Goal: Task Accomplishment & Management: Complete application form

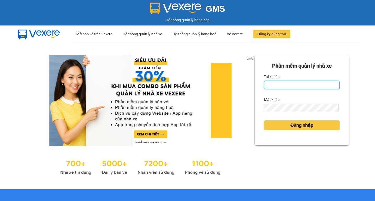
click at [288, 84] on input "Tài khoản" at bounding box center [302, 85] width 76 height 8
type input "thuoctv.kimhoang"
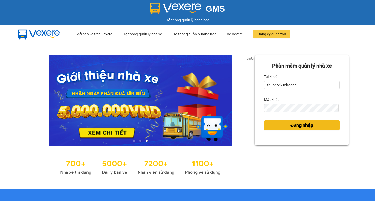
click at [306, 126] on span "Đăng nhập" at bounding box center [302, 125] width 23 height 7
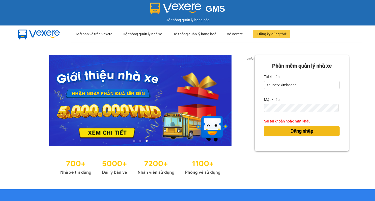
click at [294, 130] on span "Đăng nhập" at bounding box center [302, 131] width 23 height 7
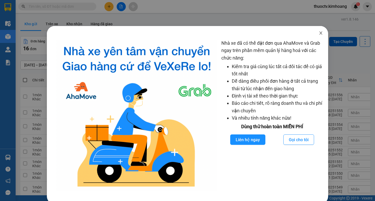
click at [319, 34] on icon "close" at bounding box center [320, 33] width 3 height 3
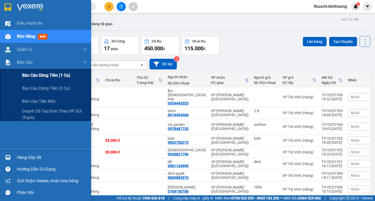
click at [46, 76] on span "Báo cáo dòng tiền (1 ca)" at bounding box center [46, 75] width 48 height 7
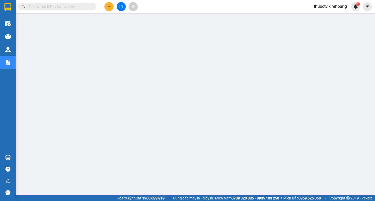
click at [79, 7] on input "text" at bounding box center [60, 7] width 62 height 6
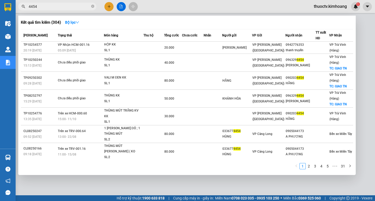
click at [65, 7] on input "4454" at bounding box center [60, 7] width 62 height 6
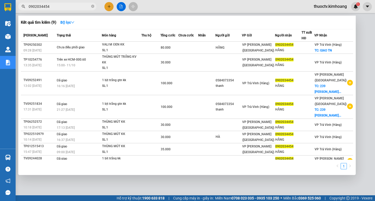
click at [120, 186] on div at bounding box center [187, 100] width 375 height 201
click at [61, 7] on input "0902034454" at bounding box center [60, 7] width 62 height 6
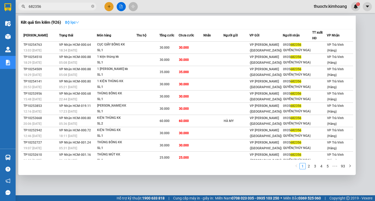
type input "682356"
click at [74, 22] on strong "Bộ lọc" at bounding box center [72, 22] width 14 height 4
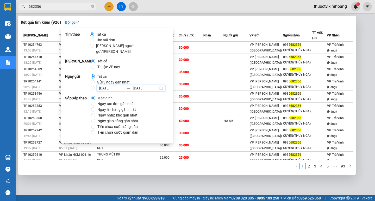
click at [99, 85] on input "[DATE]" at bounding box center [112, 88] width 26 height 6
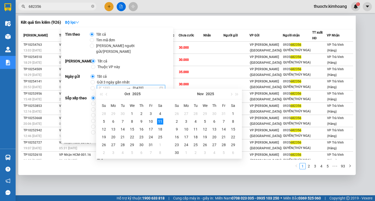
type input "[DATE]"
click at [328, 167] on link "5" at bounding box center [328, 167] width 6 height 6
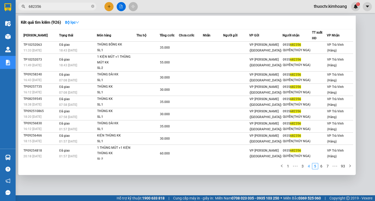
click at [310, 166] on link "4" at bounding box center [309, 167] width 6 height 6
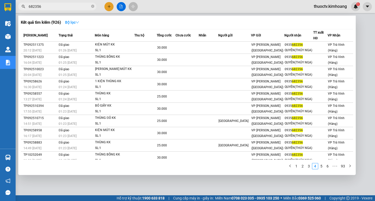
click at [67, 21] on strong "Bộ lọc" at bounding box center [72, 22] width 14 height 4
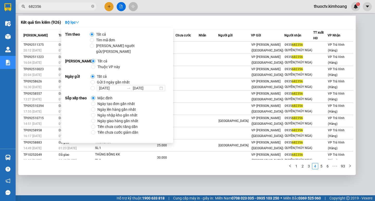
click at [107, 85] on div "[DATE] [DATE]" at bounding box center [131, 88] width 68 height 6
click at [95, 86] on input "[DATE] [DATE]" at bounding box center [93, 88] width 4 height 4
radio input "true"
radio input "false"
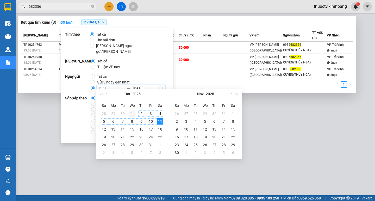
type input "[DATE]"
click at [133, 113] on div "1" at bounding box center [132, 114] width 6 height 6
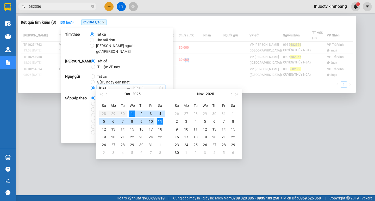
type input "[DATE]"
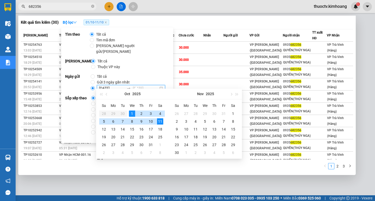
click at [158, 123] on div "11" at bounding box center [160, 122] width 6 height 6
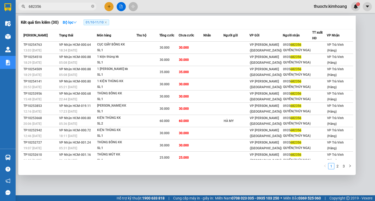
click at [125, 181] on div at bounding box center [187, 100] width 375 height 201
click at [54, 9] on input "682356" at bounding box center [60, 7] width 62 height 6
click at [110, 5] on div at bounding box center [187, 100] width 375 height 201
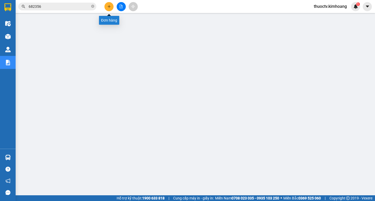
click at [110, 7] on icon "plus" at bounding box center [109, 7] width 4 height 4
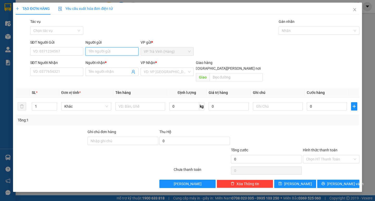
click at [115, 54] on input "Người gửi" at bounding box center [111, 51] width 53 height 8
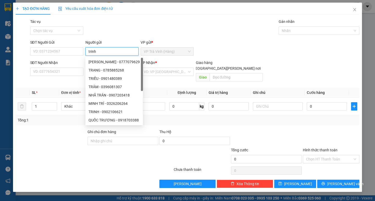
type input "trinh"
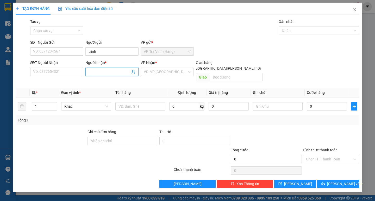
click at [105, 70] on input "Người nhận *" at bounding box center [110, 72] width 42 height 6
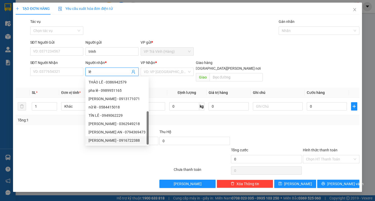
scroll to position [17, 0]
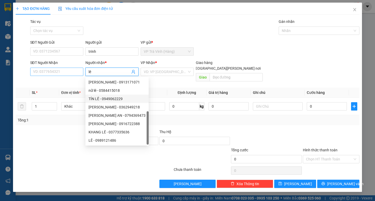
type input "lê"
click at [51, 74] on input "SĐT Người Nhận" at bounding box center [56, 72] width 53 height 8
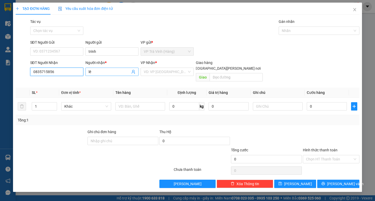
type input "0835715856"
click at [96, 73] on input "lê" at bounding box center [110, 72] width 42 height 6
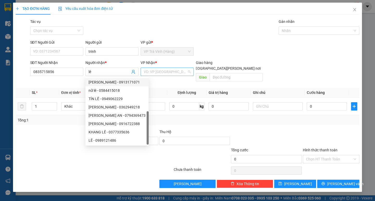
click at [160, 75] on input "search" at bounding box center [165, 72] width 43 height 8
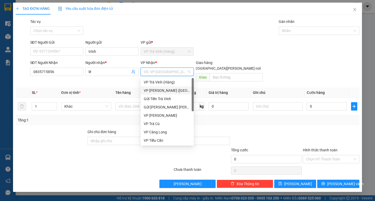
click at [166, 91] on div "VP [PERSON_NAME] ([GEOGRAPHIC_DATA])" at bounding box center [167, 91] width 47 height 6
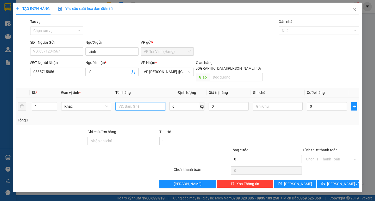
click at [147, 102] on input "text" at bounding box center [140, 106] width 50 height 8
type input "2 kiện thùng mút kk"
click at [309, 103] on input "0" at bounding box center [327, 106] width 40 height 8
type input "8"
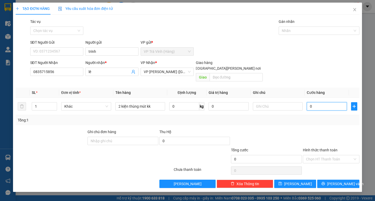
type input "8"
type input "80"
type input "80.000"
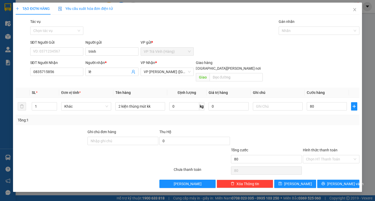
type input "80.000"
click at [327, 121] on div "Transit Pickup Surcharge Ids Transit Deliver Surcharge Ids Transit Deliver Surc…" at bounding box center [188, 104] width 344 height 170
click at [332, 156] on input "Hình thức thanh toán" at bounding box center [329, 160] width 47 height 8
click at [332, 164] on div "Tại văn phòng" at bounding box center [331, 164] width 50 height 6
type input "0"
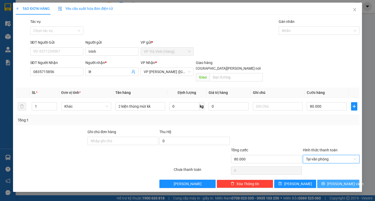
click at [336, 181] on span "[PERSON_NAME] và In" at bounding box center [345, 184] width 36 height 6
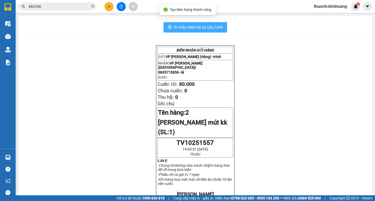
click at [209, 27] on span "In mẫu biên lai tự cấu hình" at bounding box center [198, 27] width 49 height 7
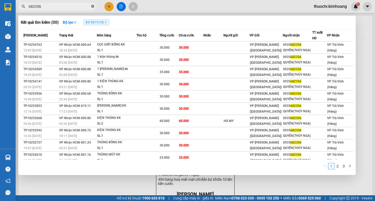
click at [92, 6] on icon "close-circle" at bounding box center [92, 6] width 3 height 3
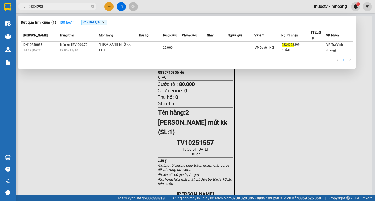
click at [105, 23] on icon "close" at bounding box center [103, 22] width 3 height 3
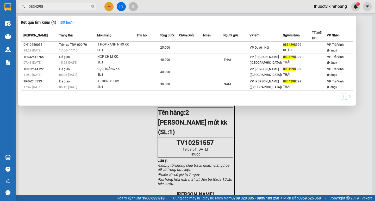
click at [83, 8] on input "0834298" at bounding box center [60, 7] width 62 height 6
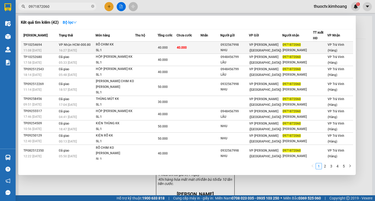
type input "0971872060"
click at [148, 46] on td at bounding box center [146, 48] width 22 height 12
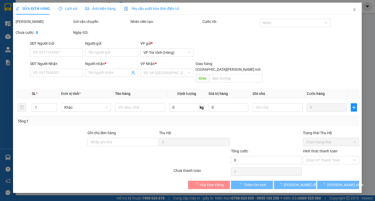
type input "0932567998"
type input "NHU"
type input "0971872060"
type input "[PERSON_NAME]"
type input "40.000"
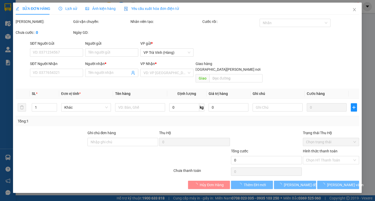
type input "40.000"
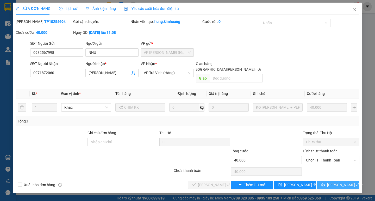
click at [325, 183] on icon "printer" at bounding box center [324, 185] width 4 height 4
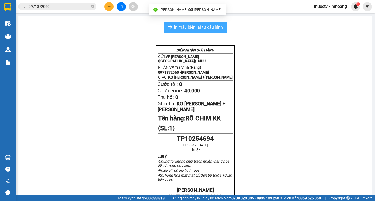
click at [214, 31] on button "In mẫu biên lai tự cấu hình" at bounding box center [196, 27] width 64 height 10
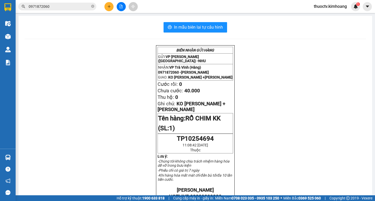
click at [313, 87] on div "[PERSON_NAME] GỬI HÀNG GỬI: VP [PERSON_NAME] (Hàng) - [PERSON_NAME]: VP [PERSON…" at bounding box center [195, 201] width 341 height 312
click at [107, 4] on button at bounding box center [109, 6] width 9 height 9
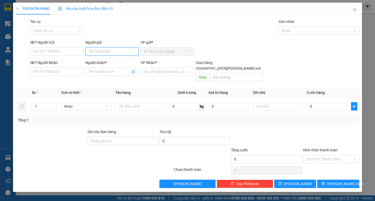
click at [107, 52] on input "Người gửi" at bounding box center [111, 51] width 53 height 8
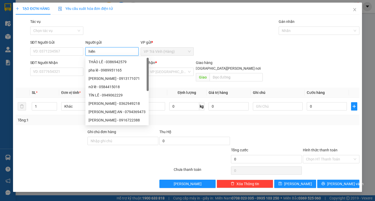
type input "hiền"
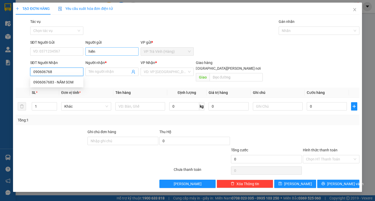
type input "0906067683"
click at [75, 82] on div "0906067683 - NĂM SOM" at bounding box center [56, 82] width 47 height 6
type input "NĂM SOM"
type input "35.000"
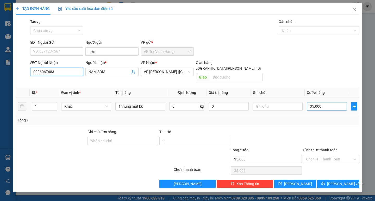
type input "0906067683"
click at [317, 102] on input "35.000" at bounding box center [327, 106] width 40 height 8
type input "5"
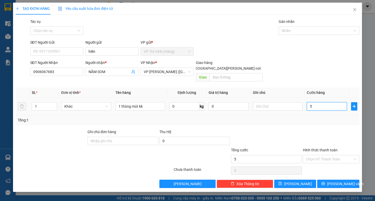
type input "50"
type input "50.000"
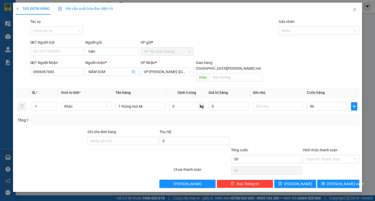
type input "50.000"
click at [315, 117] on div "Tổng: 1" at bounding box center [188, 120] width 344 height 10
click at [323, 156] on input "Hình thức thanh toán" at bounding box center [329, 160] width 47 height 8
click at [327, 161] on div "Tại văn phòng" at bounding box center [331, 164] width 50 height 6
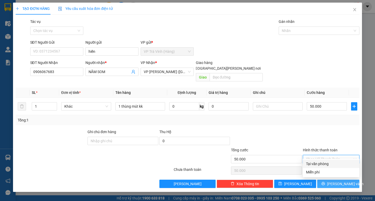
type input "0"
drag, startPoint x: 334, startPoint y: 176, endPoint x: 322, endPoint y: 173, distance: 12.5
click at [334, 181] on span "[PERSON_NAME] và In" at bounding box center [345, 184] width 36 height 6
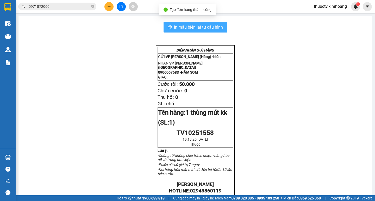
click at [191, 27] on span "In mẫu biên lai tự cấu hình" at bounding box center [198, 27] width 49 height 7
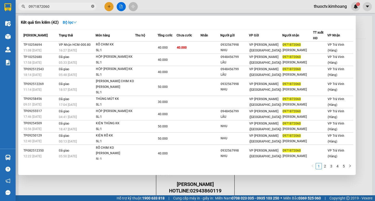
click at [92, 7] on icon "close-circle" at bounding box center [92, 6] width 3 height 3
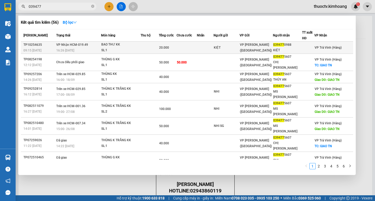
type input "039477"
click at [166, 49] on span "20.000" at bounding box center [164, 48] width 10 height 4
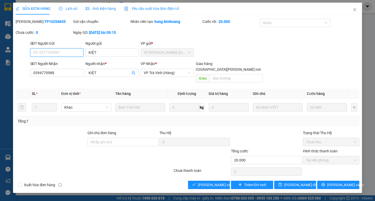
type input "KIỆT"
type input "0394770988"
type input "KIỆT"
type input "20.000"
click at [216, 182] on span "[PERSON_NAME] và [PERSON_NAME] hàng" at bounding box center [233, 185] width 70 height 6
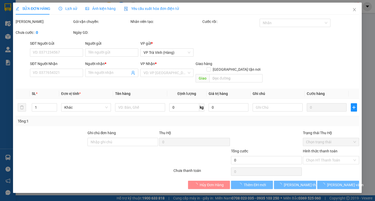
type input "KIỆT"
type input "0394770988"
type input "KIỆT"
type input "20.000"
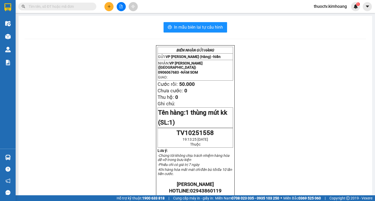
click at [93, 4] on span at bounding box center [92, 7] width 3 height 6
click at [84, 7] on input "text" at bounding box center [60, 7] width 62 height 6
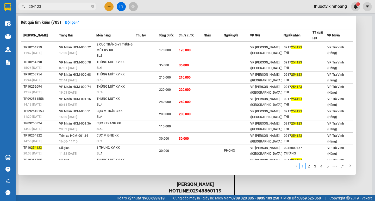
click at [45, 8] on input "254123" at bounding box center [60, 7] width 62 height 6
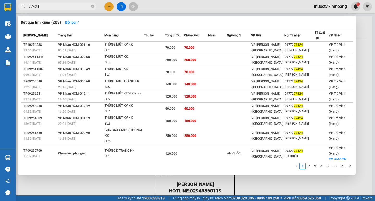
click at [42, 9] on input "77424" at bounding box center [60, 7] width 62 height 6
type input "11067"
